Goal: Task Accomplishment & Management: Manage account settings

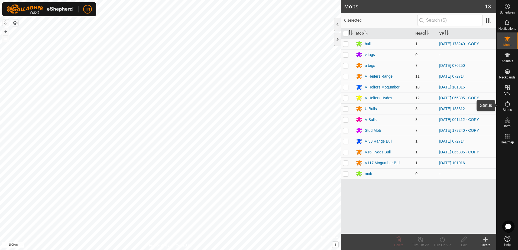
click at [504, 107] on icon at bounding box center [507, 104] width 6 height 6
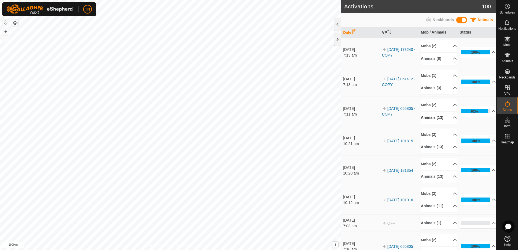
click at [433, 115] on p-accordion-header "Animals (13)" at bounding box center [438, 118] width 36 height 12
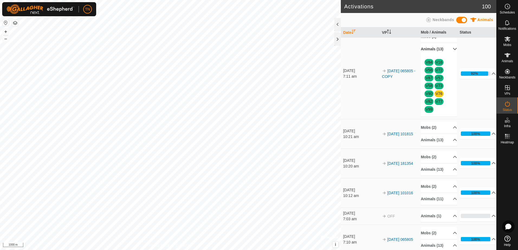
scroll to position [81, 0]
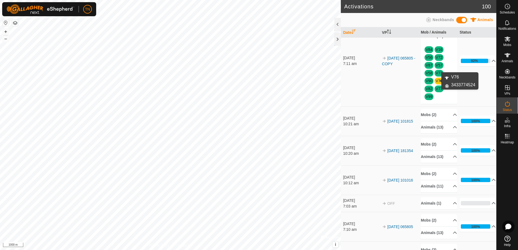
click at [437, 81] on link "V76" at bounding box center [438, 81] width 7 height 4
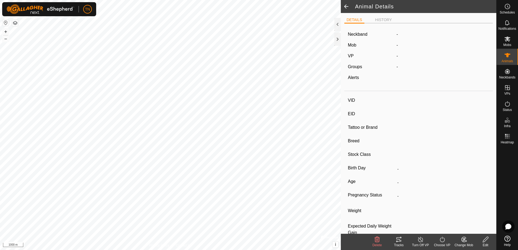
type input "V76"
type input "-"
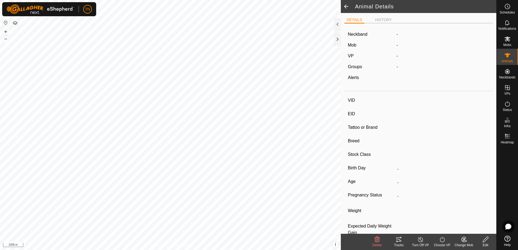
type input "-"
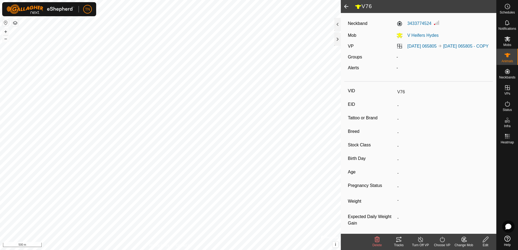
scroll to position [21, 0]
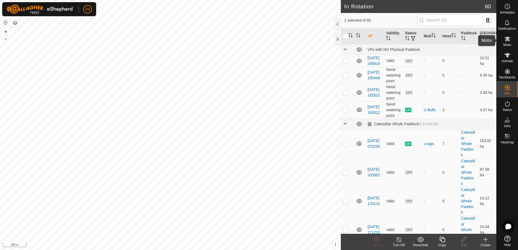
click at [508, 43] on es-mob-svg-icon at bounding box center [507, 39] width 10 height 9
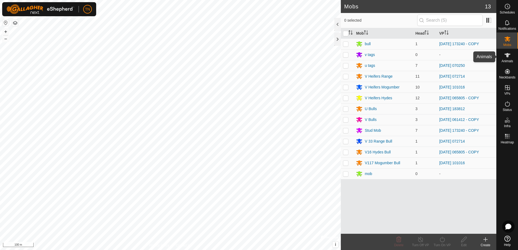
click at [508, 58] on es-animals-svg-icon at bounding box center [507, 55] width 10 height 9
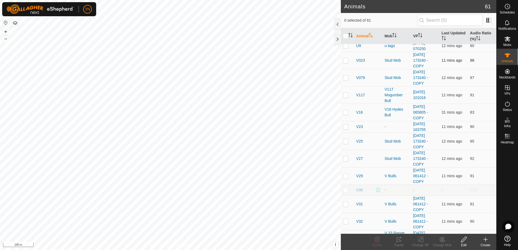
scroll to position [135, 0]
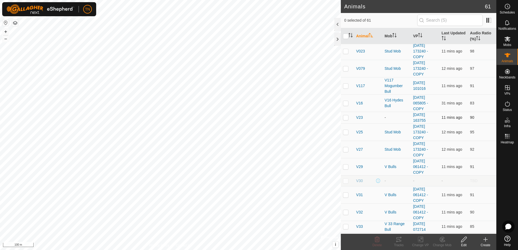
click at [344, 119] on p-checkbox at bounding box center [345, 117] width 5 height 4
checkbox input "true"
click at [423, 239] on icon at bounding box center [421, 239] width 2 height 5
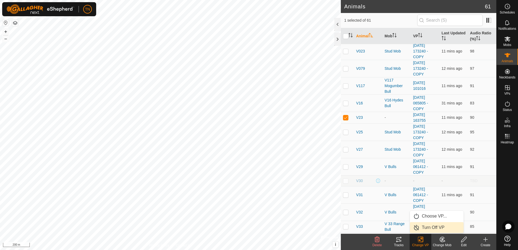
click at [428, 228] on link "Turn Off VP" at bounding box center [437, 227] width 54 height 11
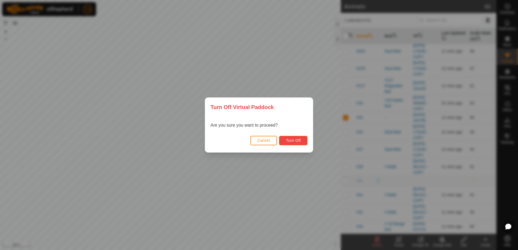
click at [295, 141] on span "Turn Off" at bounding box center [293, 140] width 15 height 4
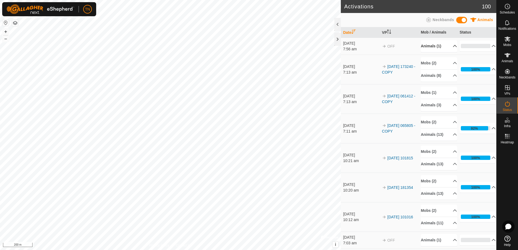
click at [447, 46] on p-accordion-header "Animals (1)" at bounding box center [438, 46] width 36 height 12
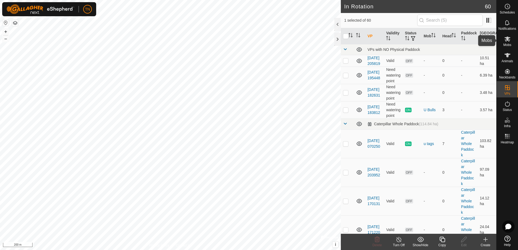
click at [508, 41] on icon at bounding box center [507, 39] width 6 height 5
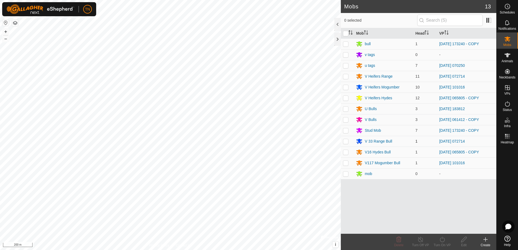
click at [346, 142] on p-checkbox at bounding box center [345, 141] width 5 height 4
checkbox input "true"
click at [464, 140] on link "[DATE] 072714" at bounding box center [452, 141] width 26 height 4
